Goal: Check status: Check status

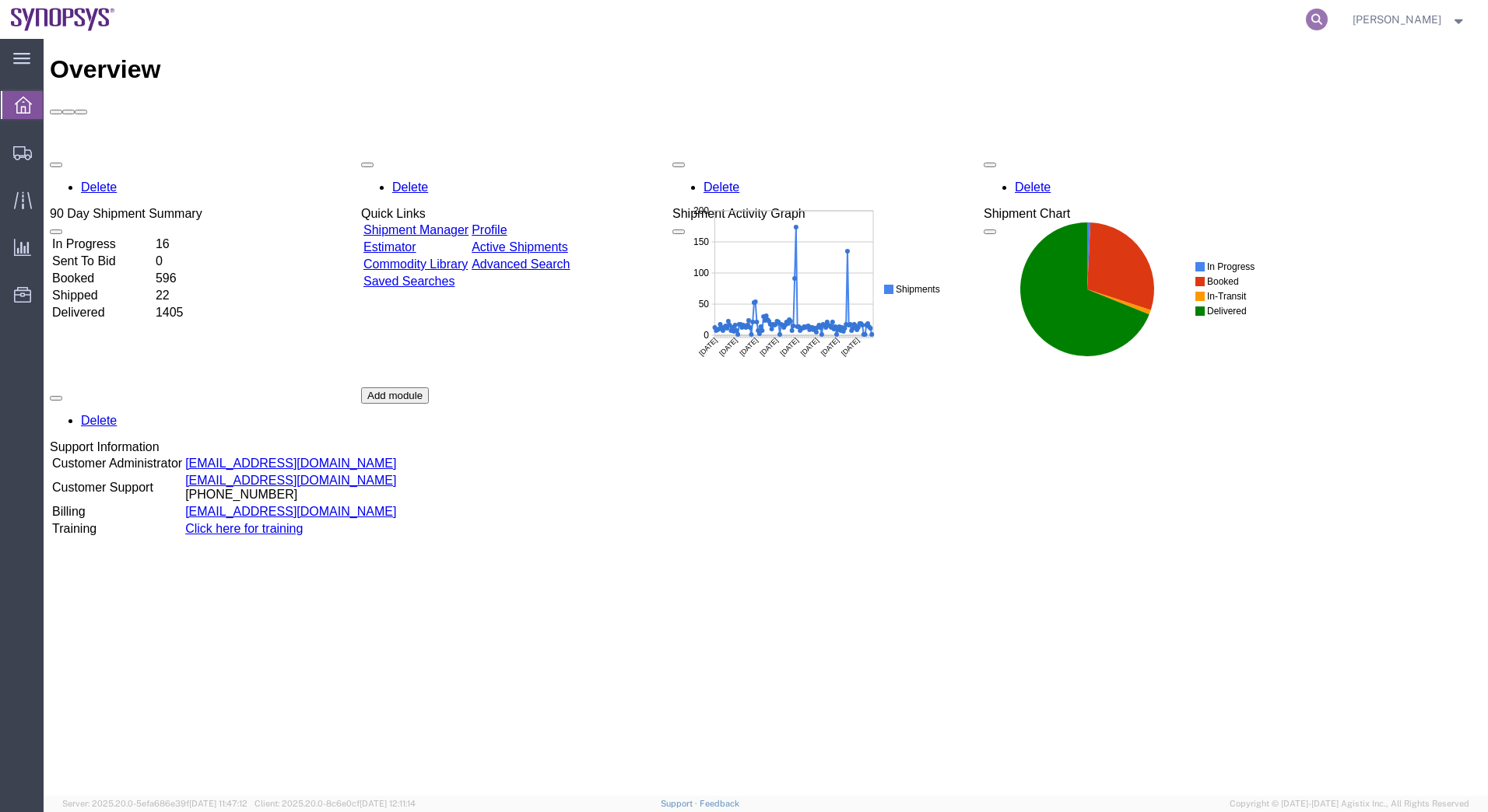
click at [1314, 25] on icon at bounding box center [1317, 19] width 22 height 22
click at [932, 18] on input "search" at bounding box center [1069, 19] width 473 height 38
click at [1009, 25] on input "5704788" at bounding box center [1069, 19] width 473 height 38
type input "5"
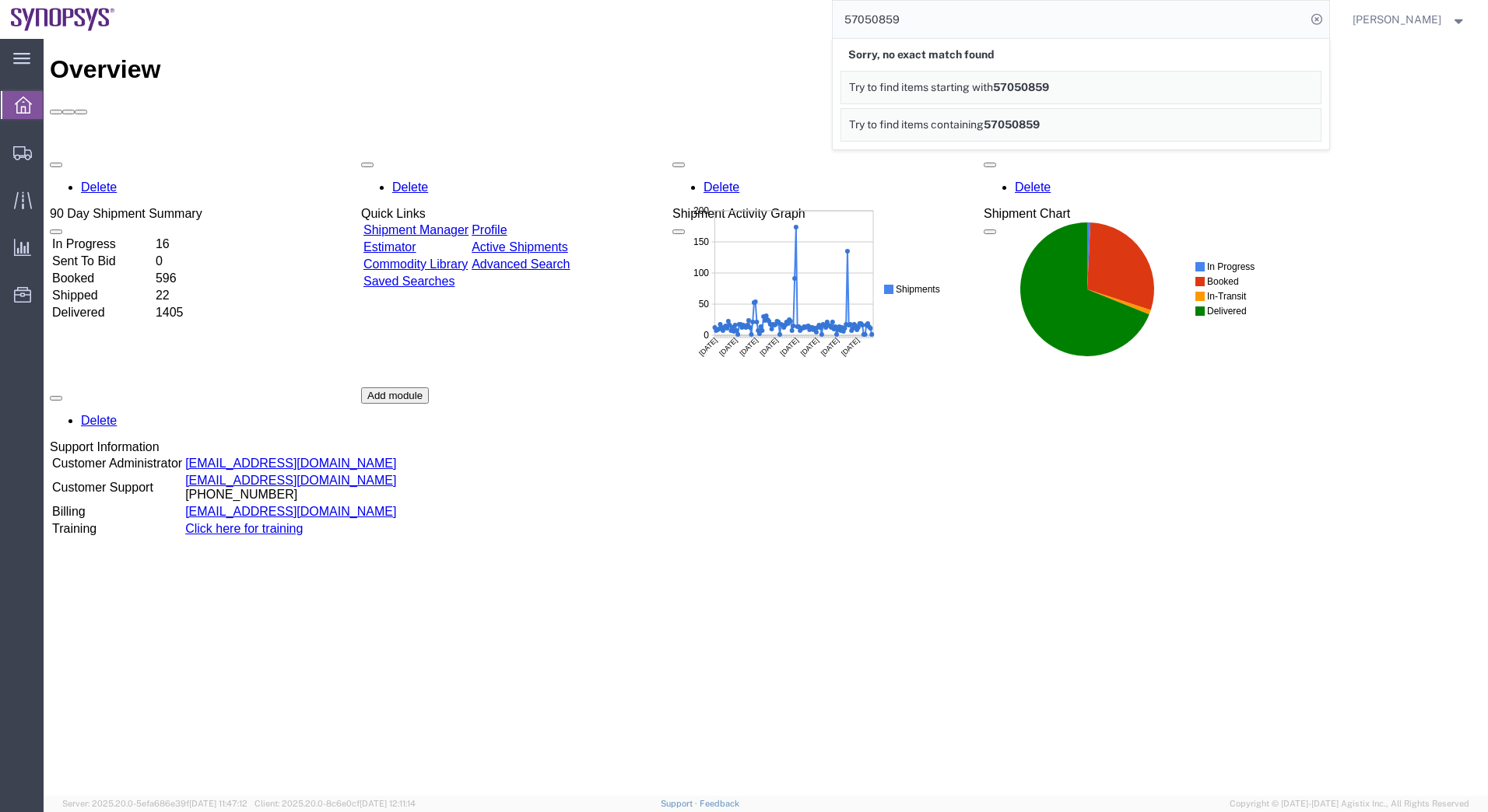
click at [1047, 575] on div "Delete 90 Day Shipment Summary In Progress 16 Sent To Bid 0 Booked 596 Shipped …" at bounding box center [765, 387] width 1432 height 466
click at [942, 27] on input "57050859" at bounding box center [1069, 19] width 473 height 38
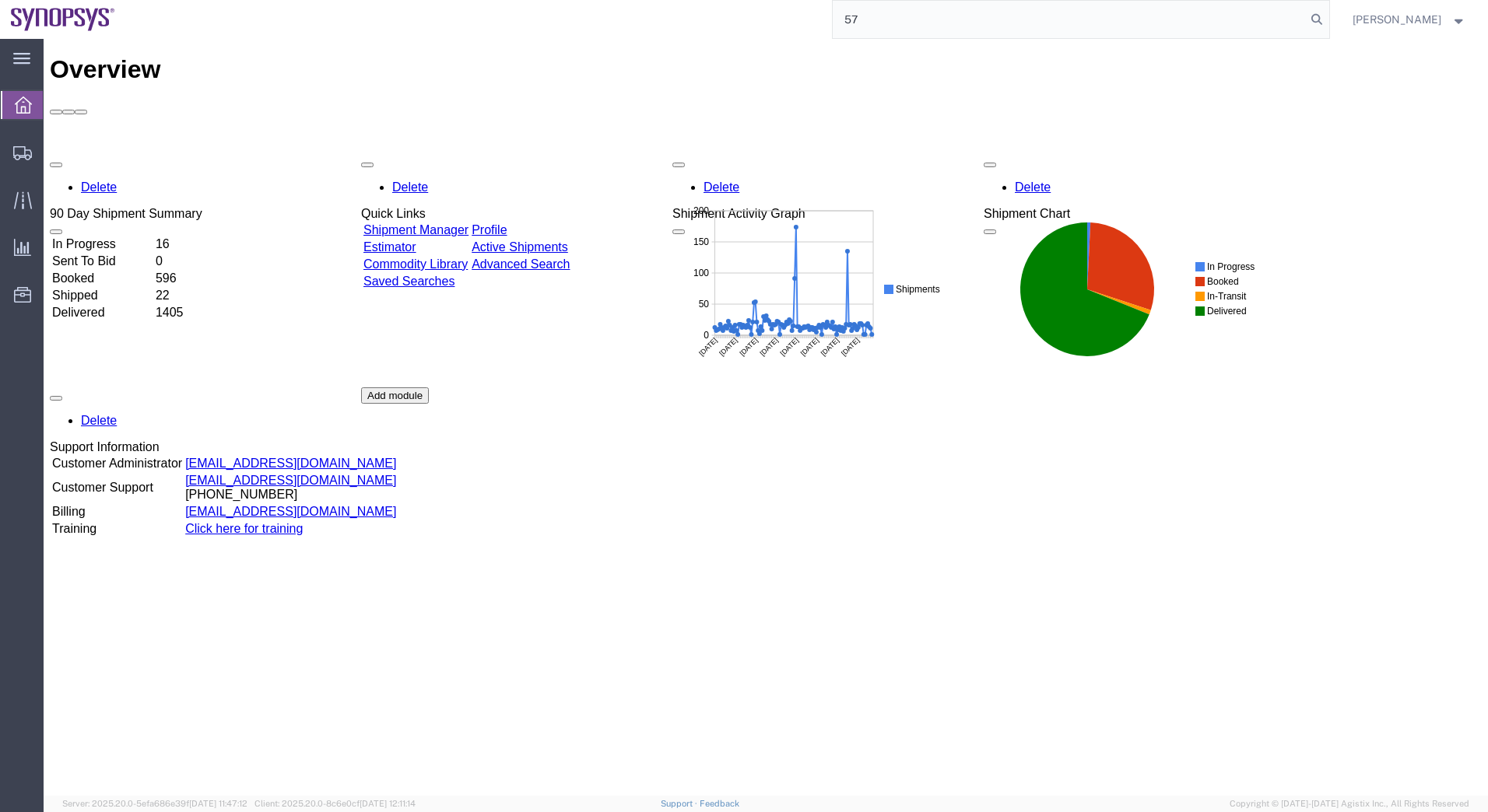
type input "5"
type input "57050859"
click at [24, 93] on div at bounding box center [22, 105] width 44 height 28
click at [944, 22] on input "57050859" at bounding box center [1069, 19] width 473 height 38
drag, startPoint x: 939, startPoint y: 22, endPoint x: 764, endPoint y: 20, distance: 175.0
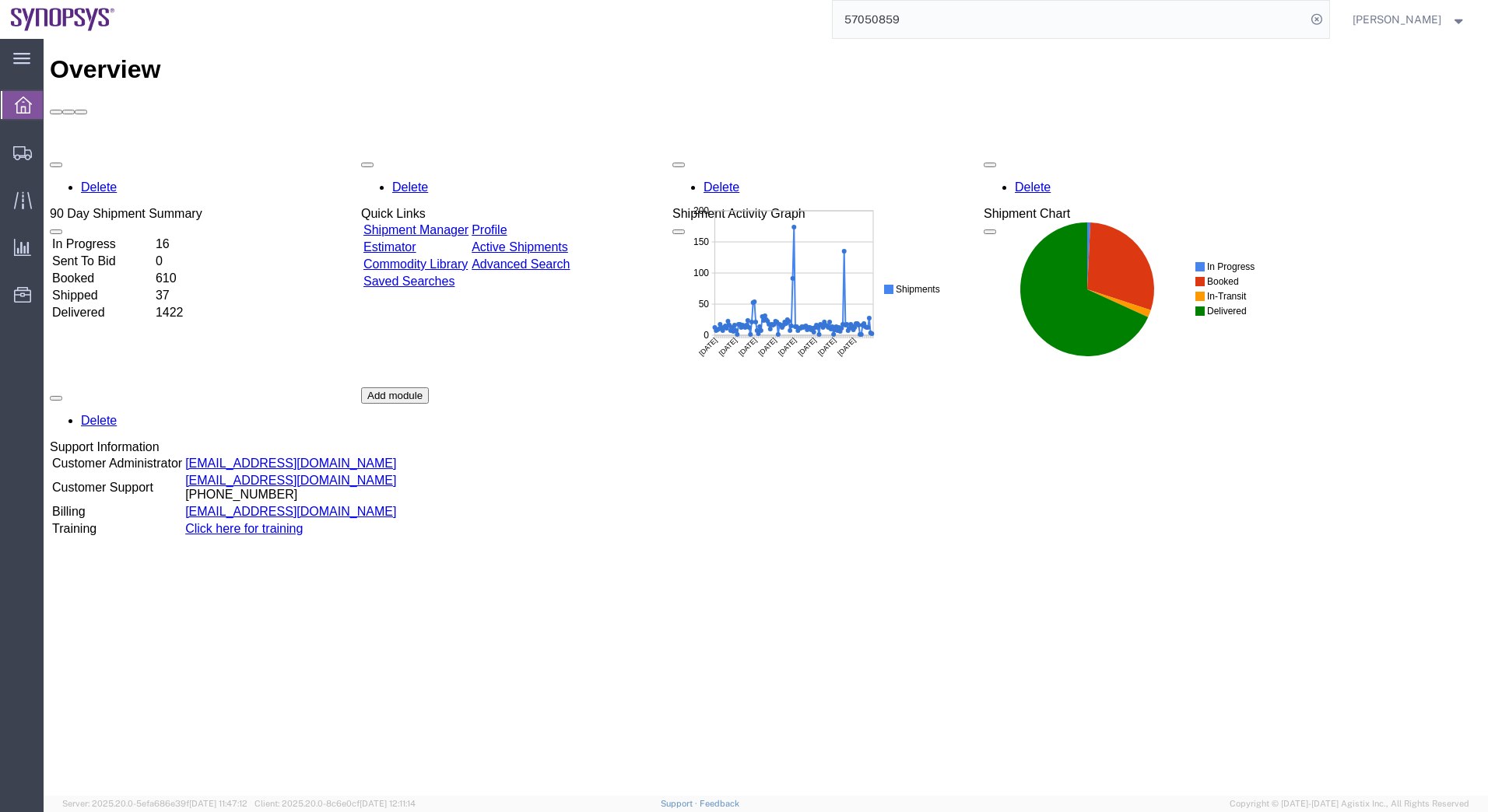
click at [764, 20] on div "57050859" at bounding box center [727, 19] width 1203 height 39
click at [10, 149] on div at bounding box center [22, 152] width 44 height 31
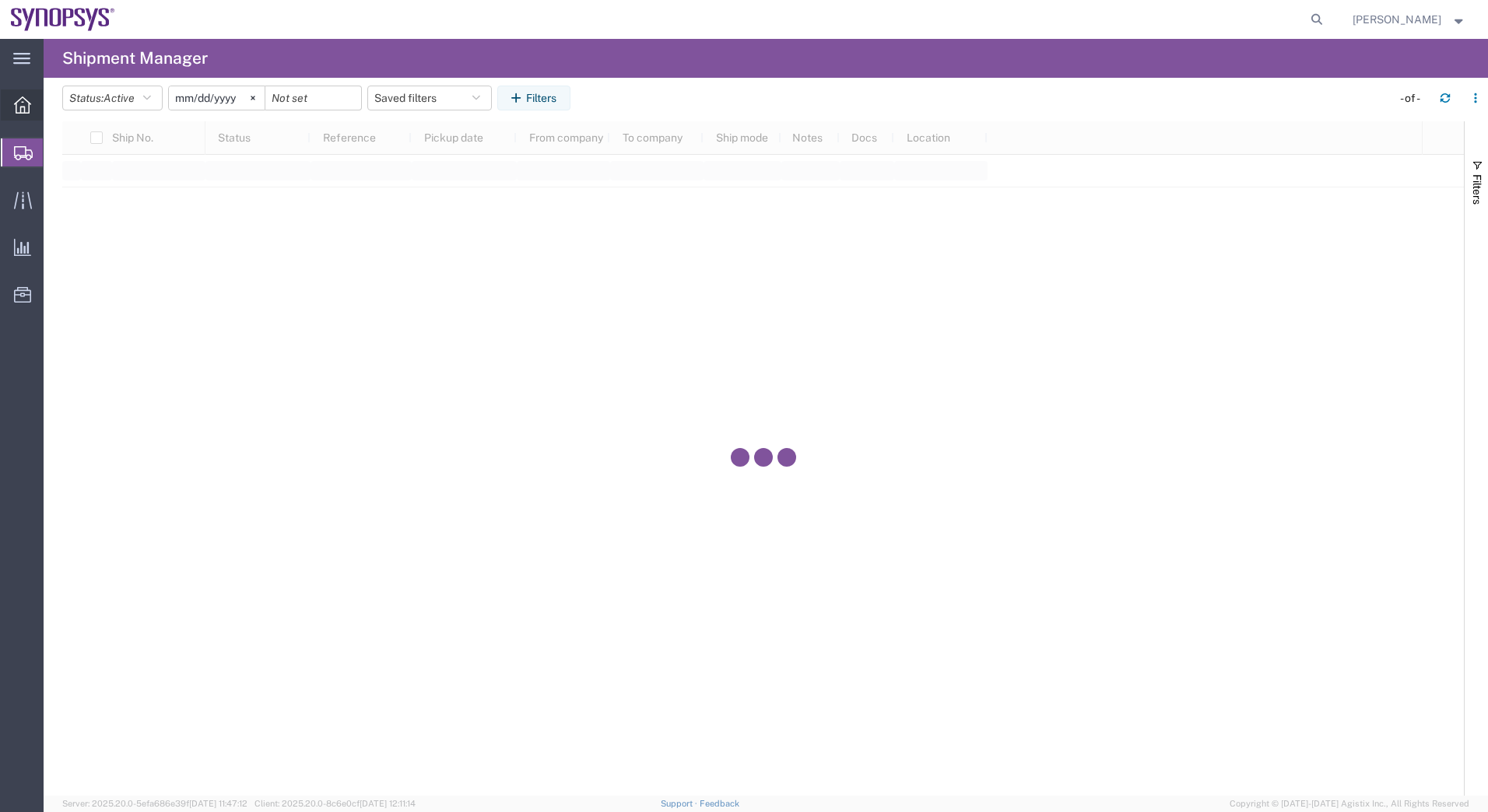
click at [22, 110] on icon at bounding box center [22, 105] width 17 height 17
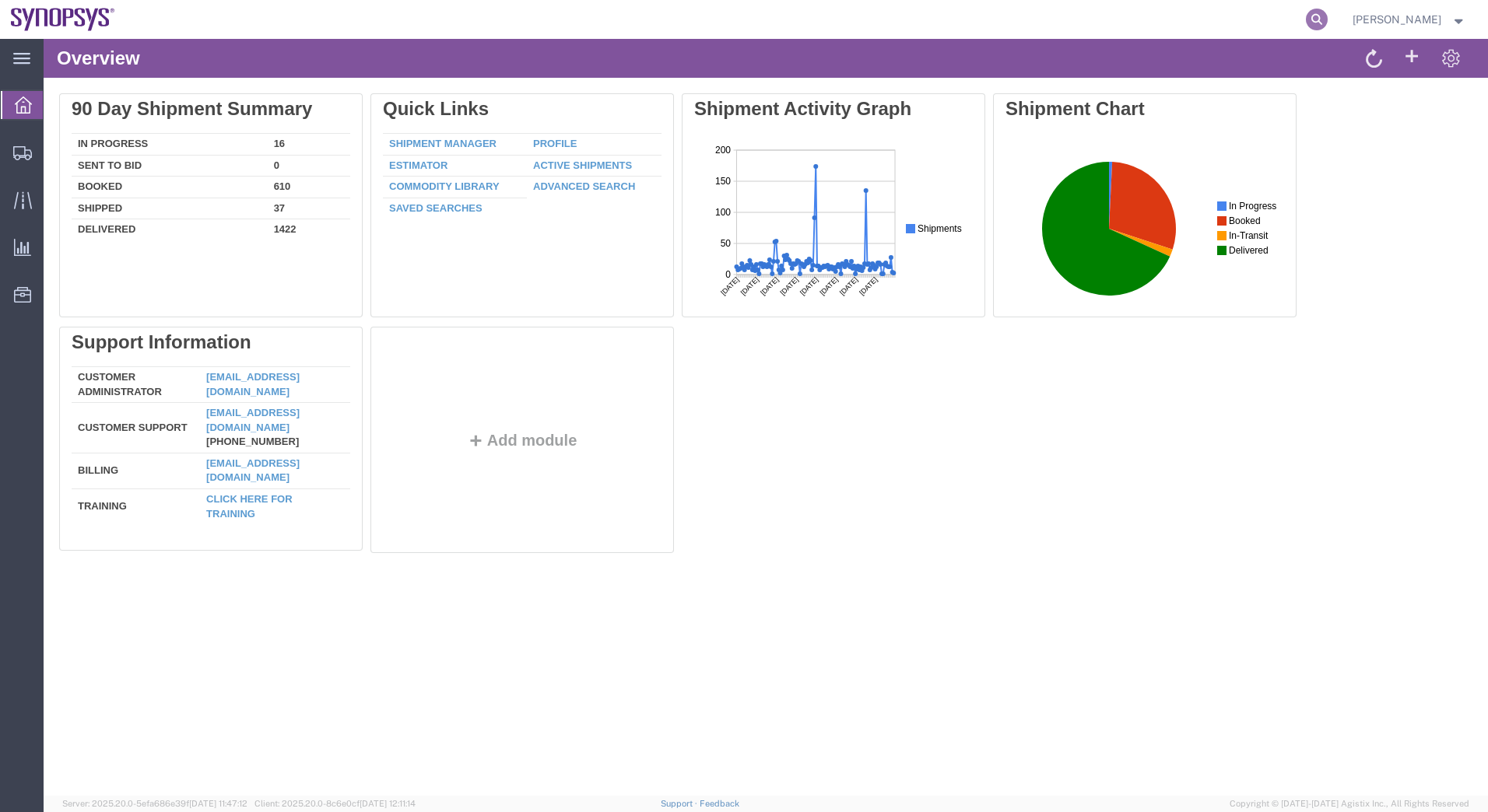
click at [1316, 19] on icon at bounding box center [1317, 19] width 22 height 22
click at [974, 16] on input "search" at bounding box center [1069, 19] width 473 height 38
type input "57050859"
